Goal: Contribute content

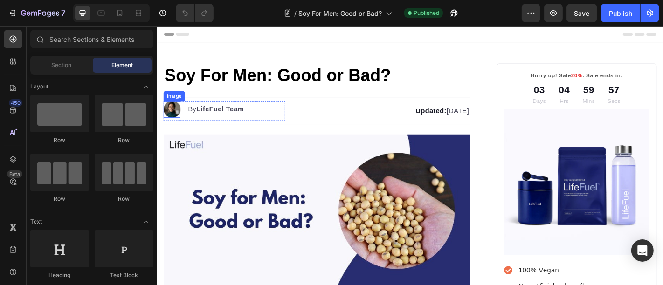
click at [176, 119] on img at bounding box center [173, 118] width 19 height 19
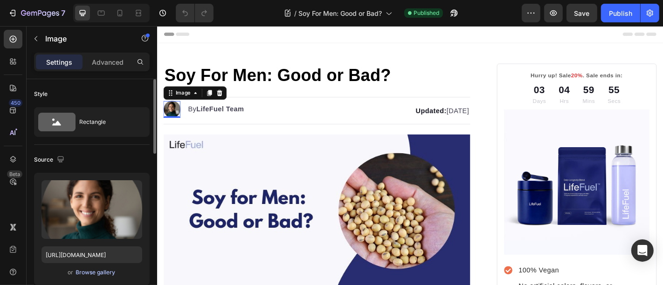
click at [92, 271] on div "Browse gallery" at bounding box center [96, 273] width 40 height 8
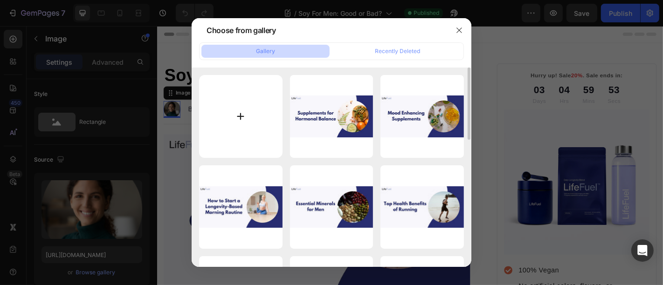
click at [248, 138] on input "file" at bounding box center [240, 116] width 83 height 83
type input "C:\fakepath\LFLogo_BLK_BLUE_.png"
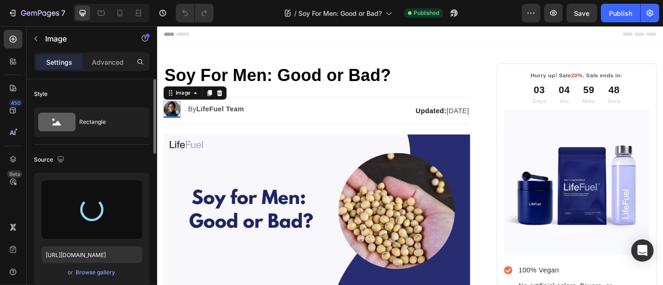
type input "[URL][DOMAIN_NAME]"
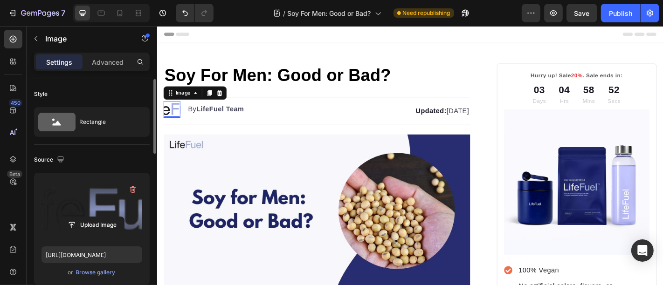
click at [165, 118] on img at bounding box center [173, 118] width 19 height 19
click at [223, 100] on icon at bounding box center [226, 100] width 6 height 7
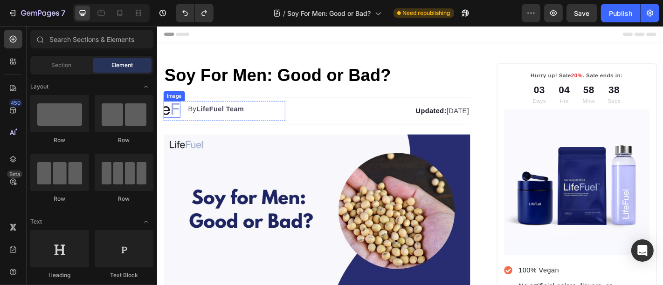
click at [173, 123] on img at bounding box center [173, 118] width 19 height 19
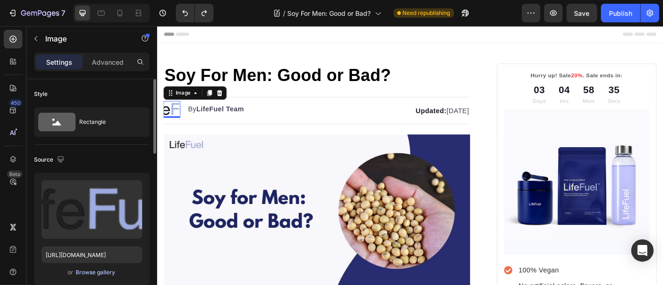
click at [93, 273] on div "Browse gallery" at bounding box center [96, 273] width 40 height 8
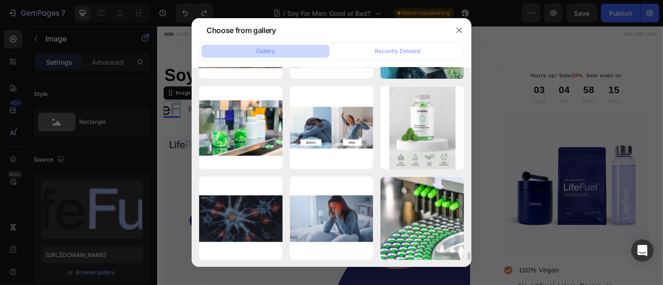
scroll to position [4466, 0]
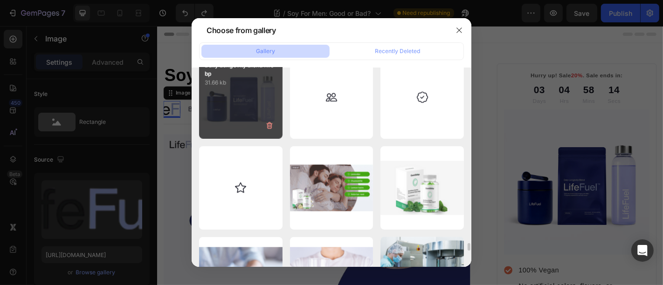
click at [253, 113] on div "Daily Longevity Blend .webp 31.66 kb" at bounding box center [240, 97] width 83 height 83
type input "[URL][DOMAIN_NAME]"
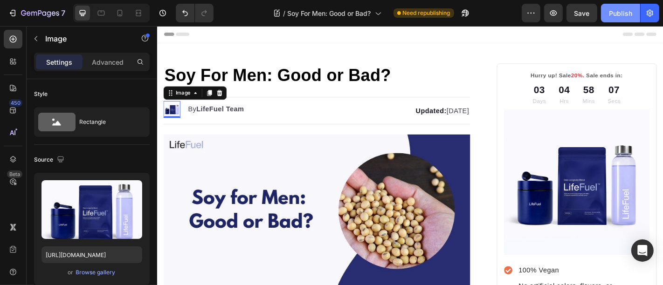
click at [613, 11] on div "Publish" at bounding box center [620, 13] width 23 height 10
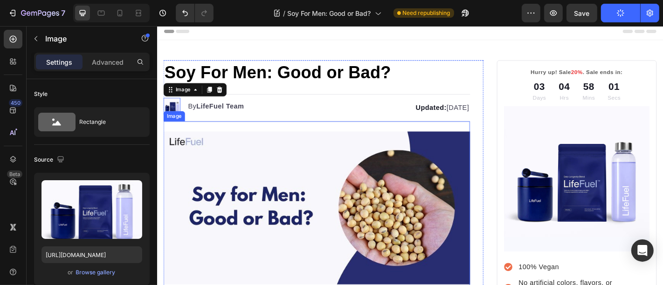
scroll to position [0, 0]
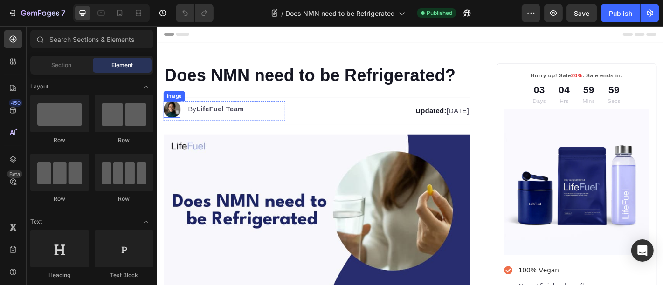
click at [172, 116] on img at bounding box center [173, 118] width 19 height 19
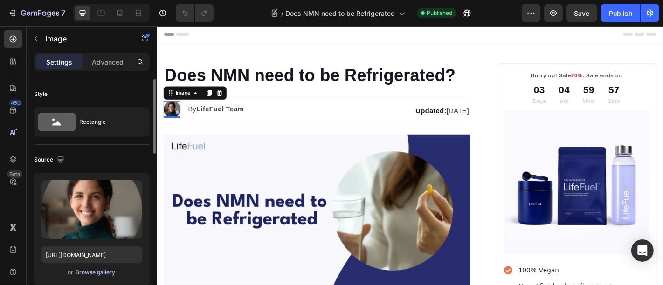
click at [89, 272] on div "Browse gallery" at bounding box center [96, 273] width 40 height 8
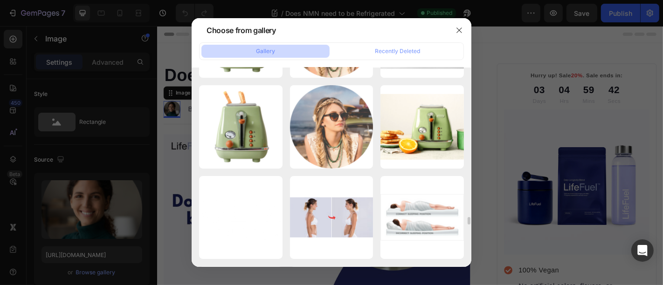
scroll to position [3560, 0]
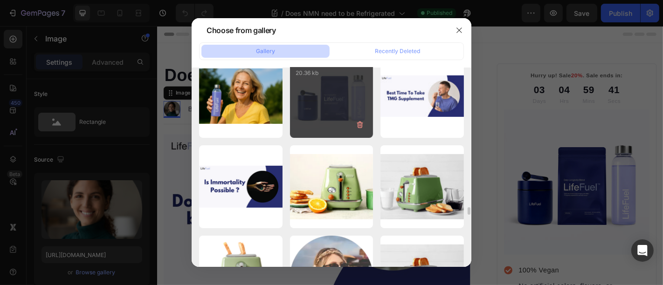
click at [325, 119] on div "LifeFuel_Blend1.webp 20.36 kb" at bounding box center [331, 96] width 83 height 83
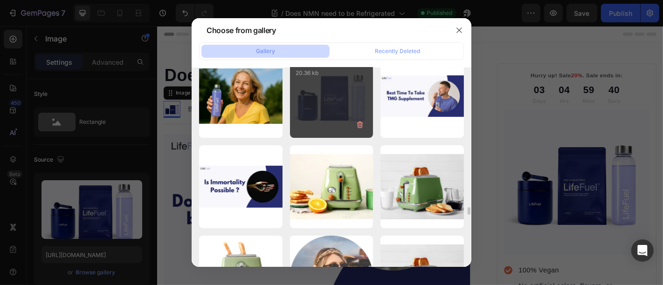
type input "https://cdn.shopify.com/s/files/1/0699/5296/2790/files/gempages_553638280495629…"
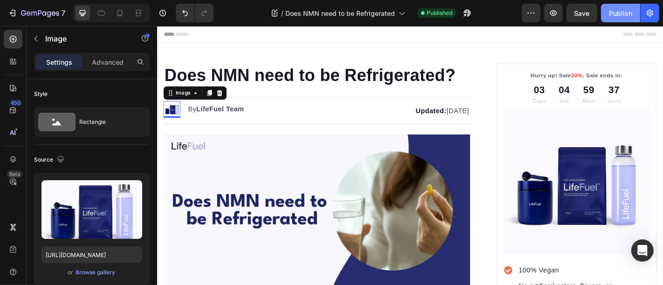
click at [615, 18] on button "Publish" at bounding box center [620, 13] width 39 height 19
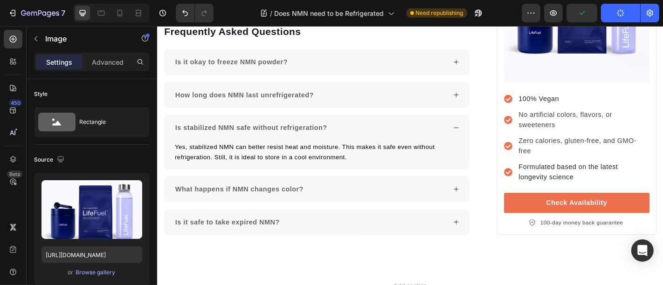
scroll to position [2591, 0]
